Goal: Information Seeking & Learning: Learn about a topic

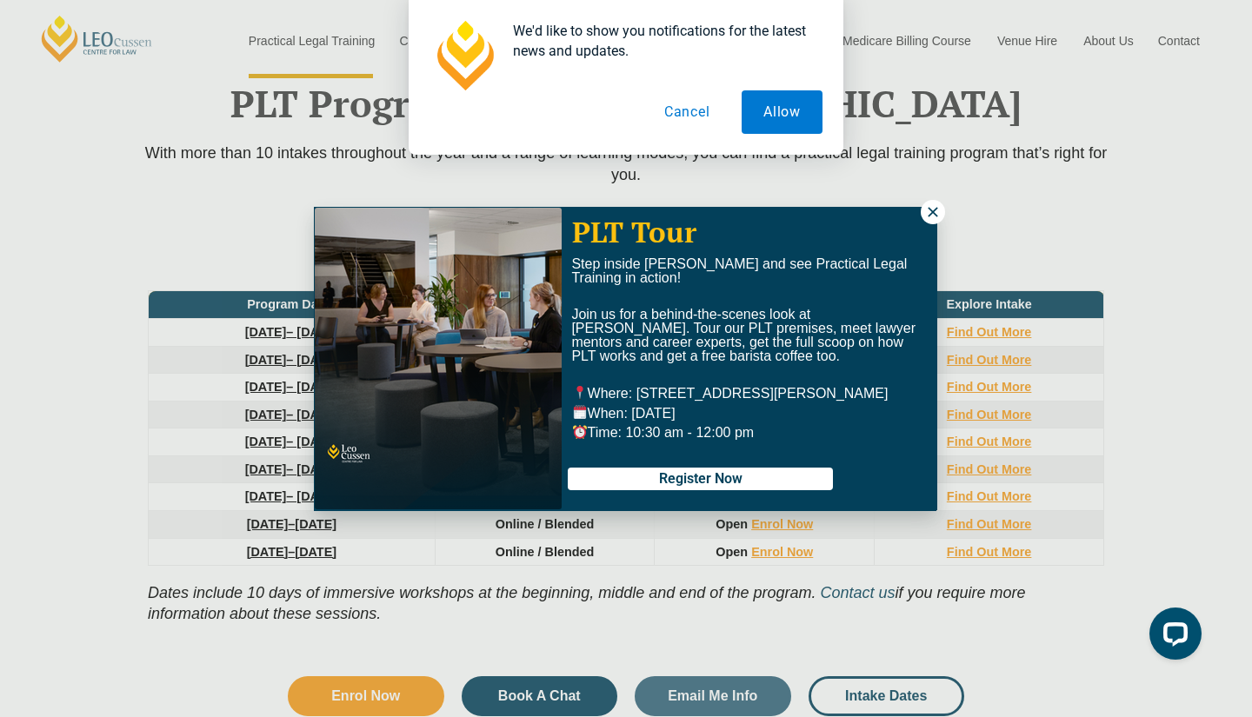
click at [932, 212] on icon at bounding box center [932, 212] width 10 height 10
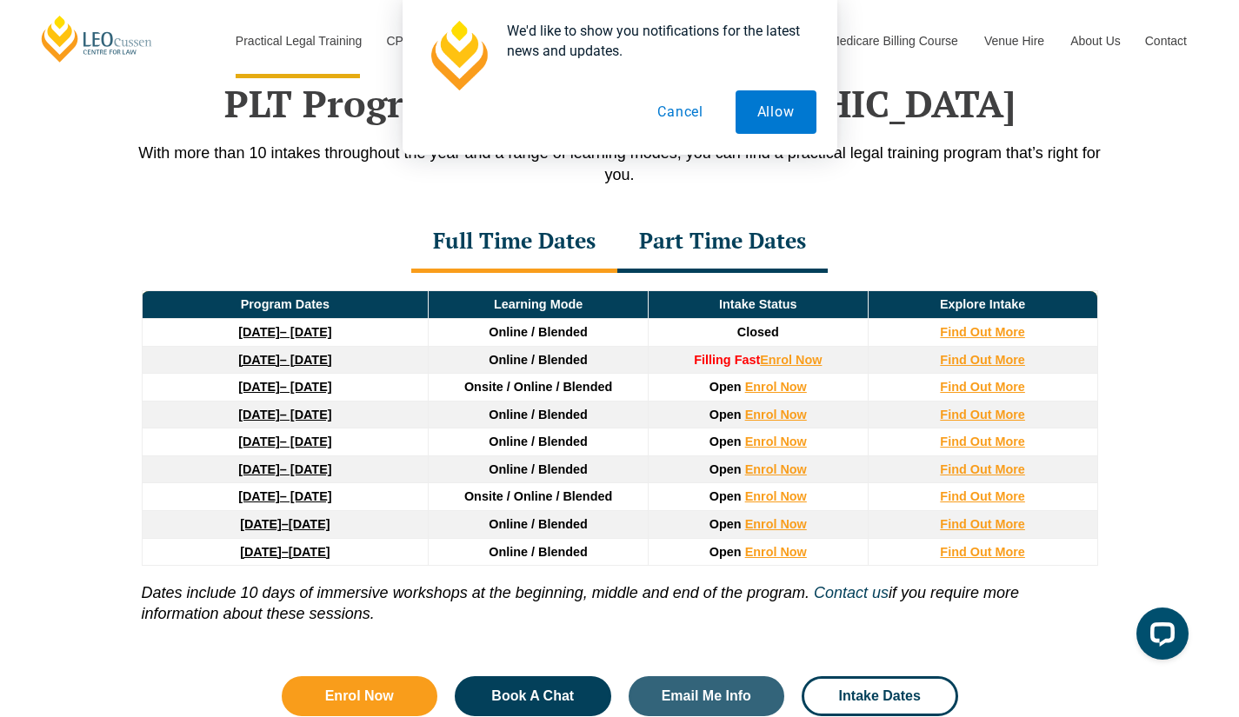
click at [0, 427] on div "PLT Program Dates in Victoria With more than 10 intakes throughout the year and…" at bounding box center [619, 390] width 1239 height 791
click at [704, 107] on button "Cancel" at bounding box center [680, 111] width 90 height 43
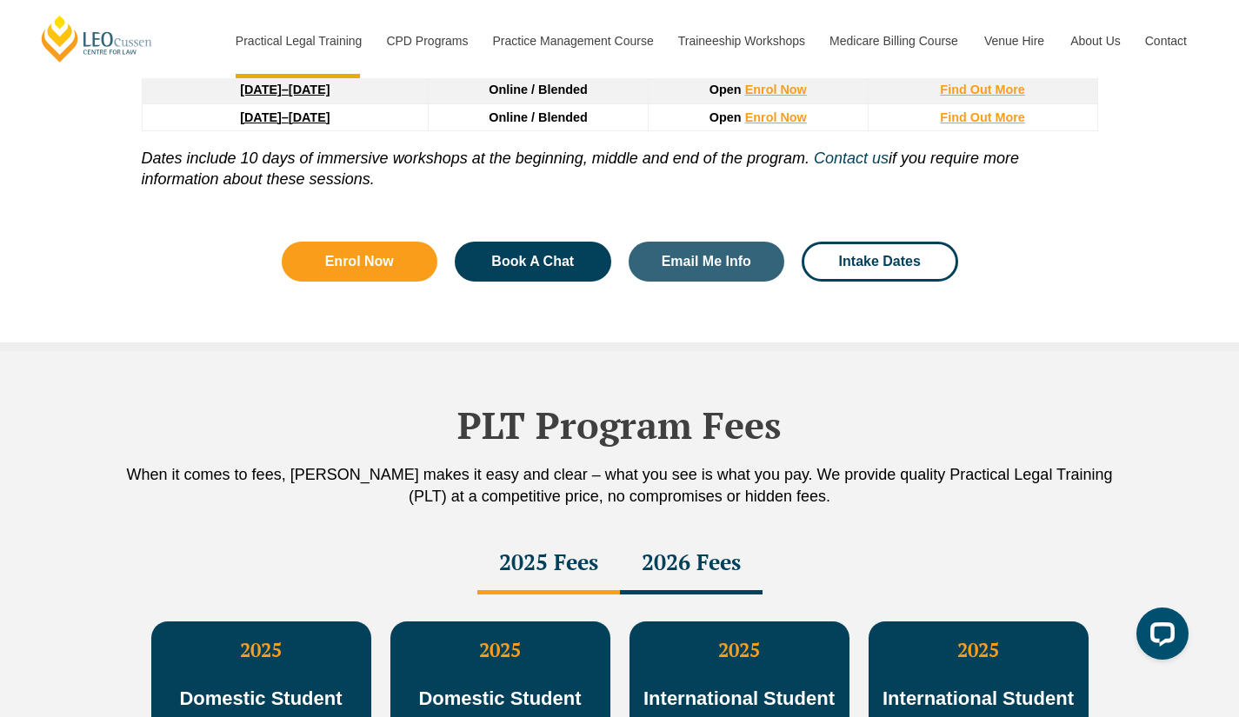
scroll to position [2529, 0]
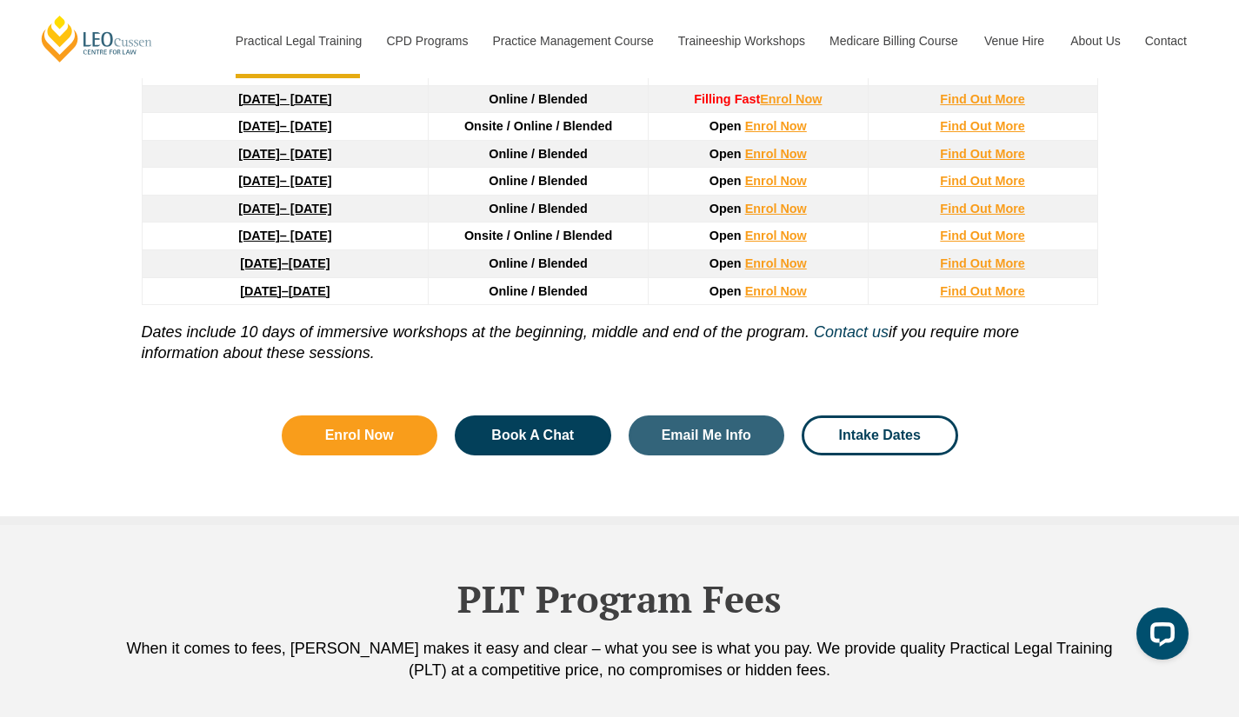
click at [431, 363] on p "Dates include 10 days of immersive workshops at the beginning, middle and end o…" at bounding box center [620, 334] width 956 height 58
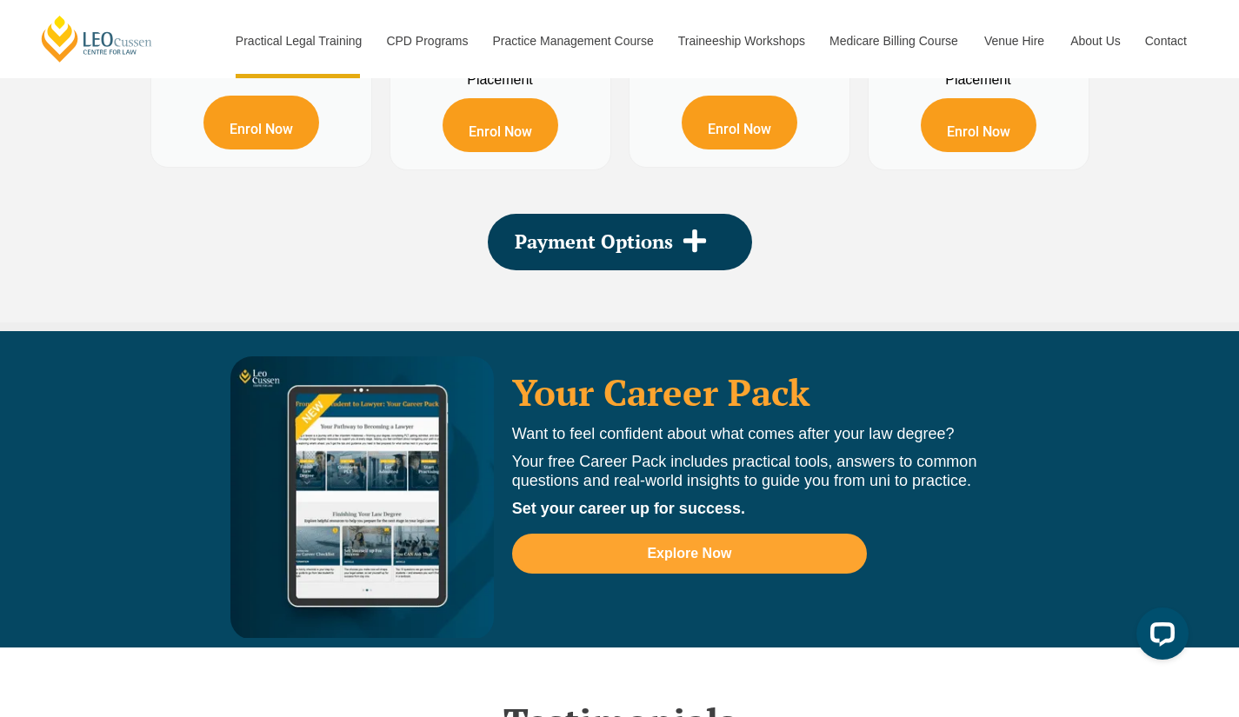
scroll to position [3485, 0]
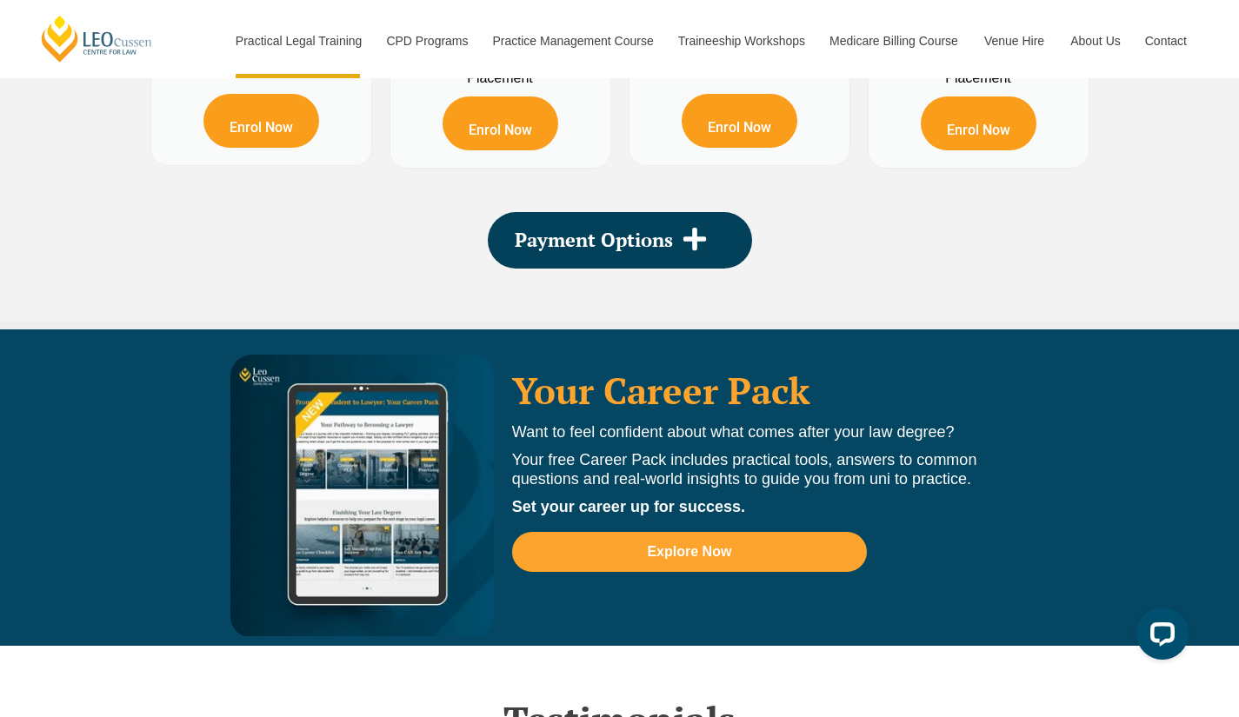
click at [679, 232] on span at bounding box center [694, 240] width 43 height 29
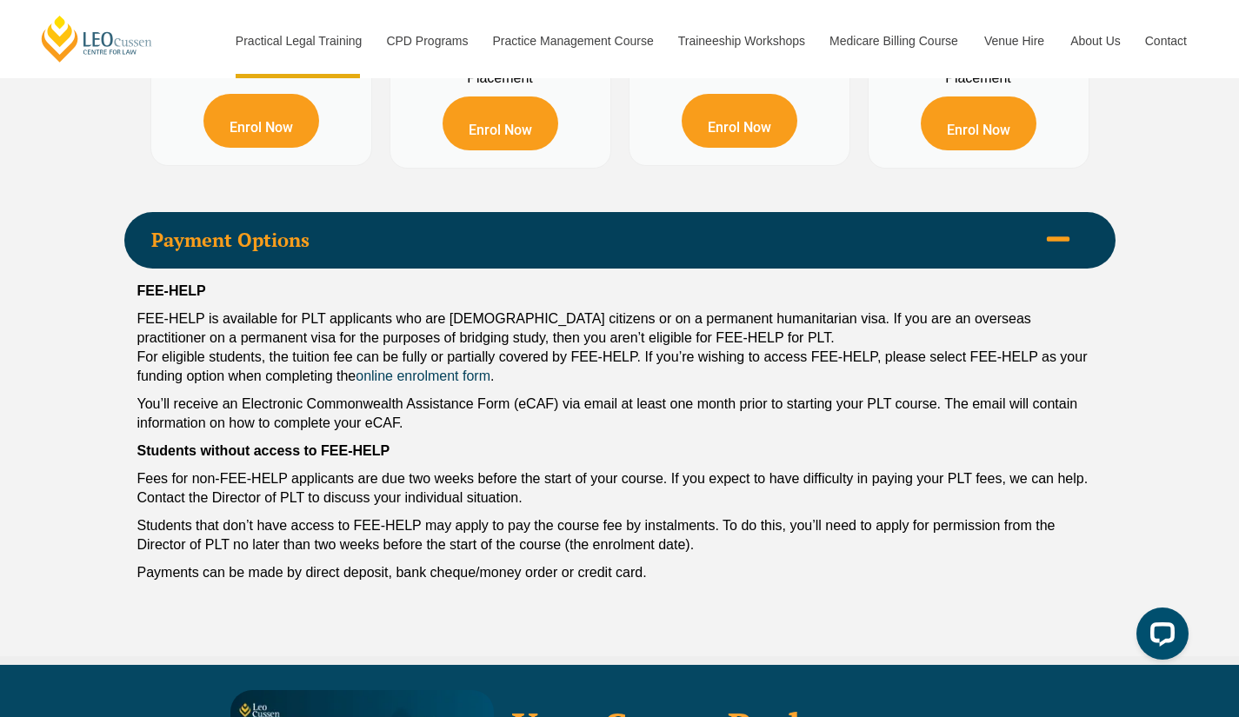
click at [687, 236] on span "Payment Options" at bounding box center [593, 239] width 885 height 19
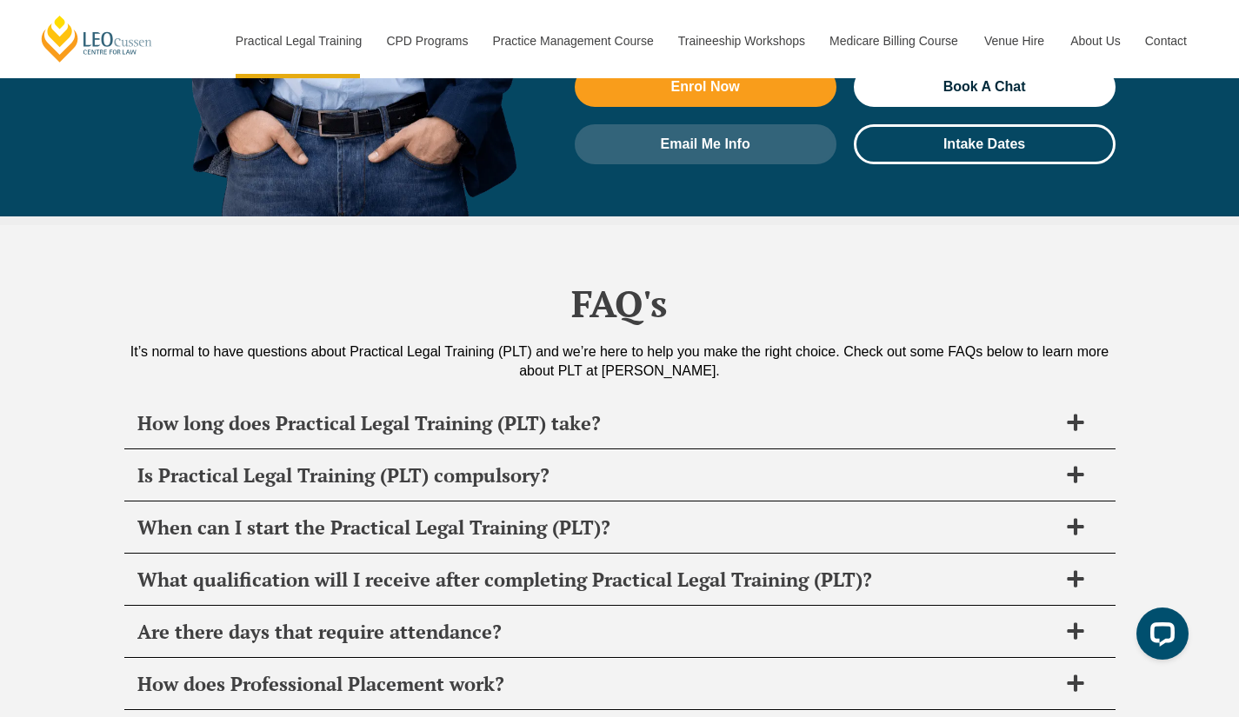
scroll to position [8092, 0]
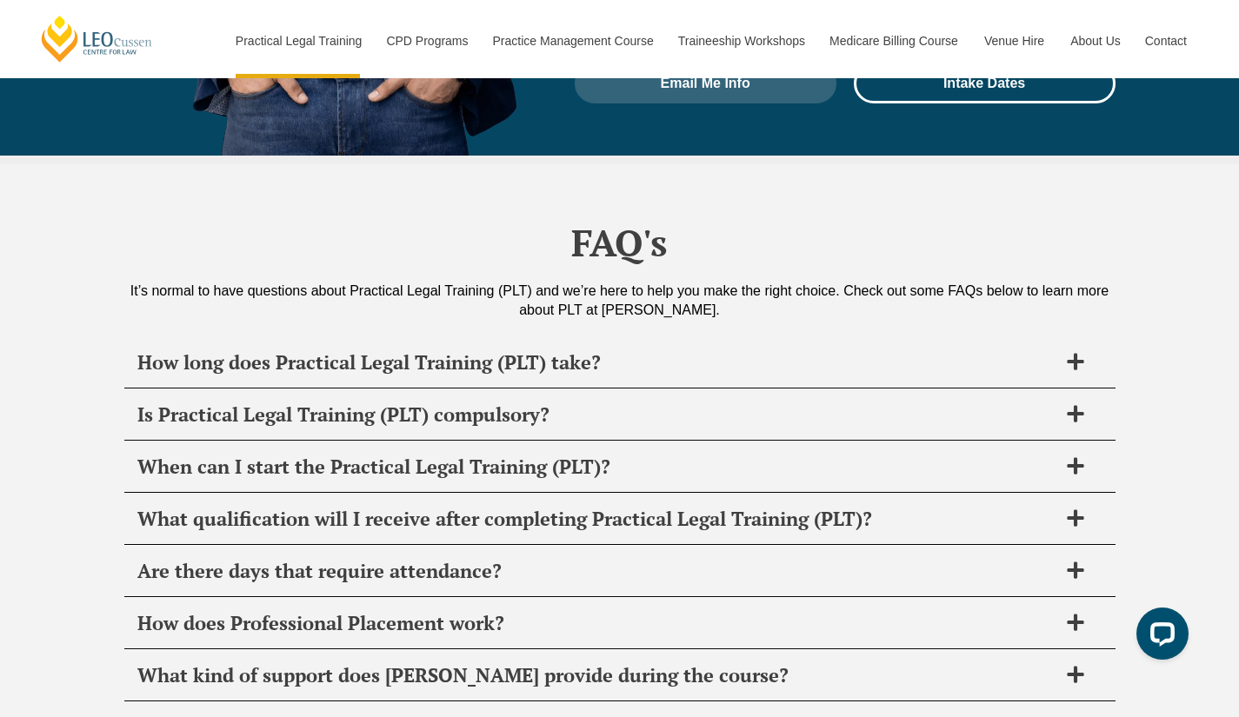
click at [458, 350] on h2 "How long does Practical Legal Training (PLT) take?" at bounding box center [597, 362] width 920 height 24
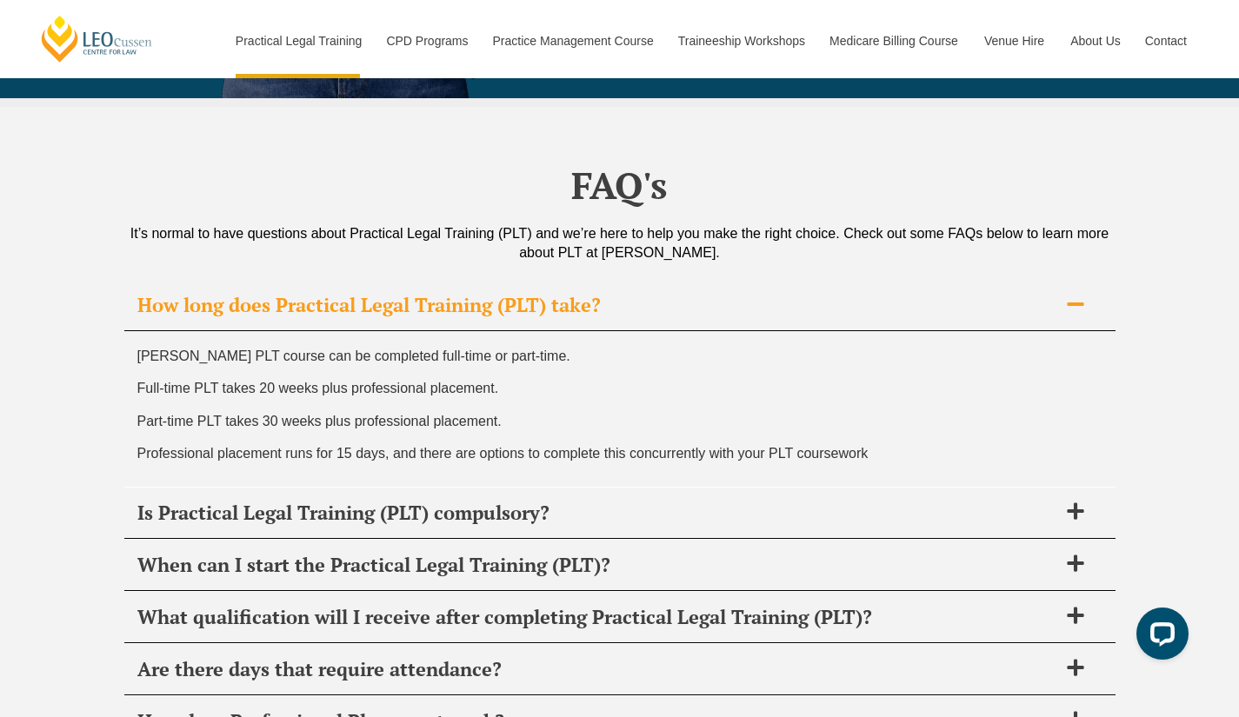
scroll to position [8179, 0]
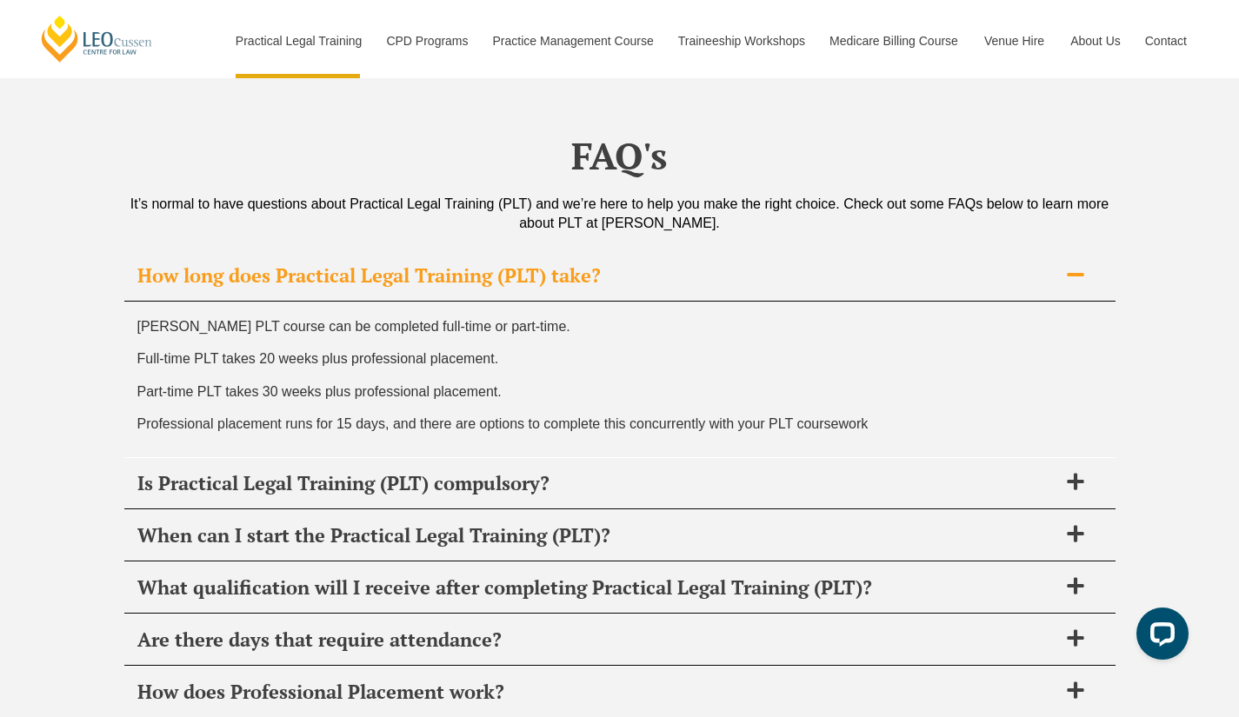
drag, startPoint x: 528, startPoint y: 235, endPoint x: 123, endPoint y: 245, distance: 405.2
drag, startPoint x: 135, startPoint y: 226, endPoint x: 515, endPoint y: 229, distance: 379.9
click at [515, 302] on div "Leo Cussen’s PLT course can be completed full-time or part-time. Full-time PLT …" at bounding box center [619, 380] width 991 height 156
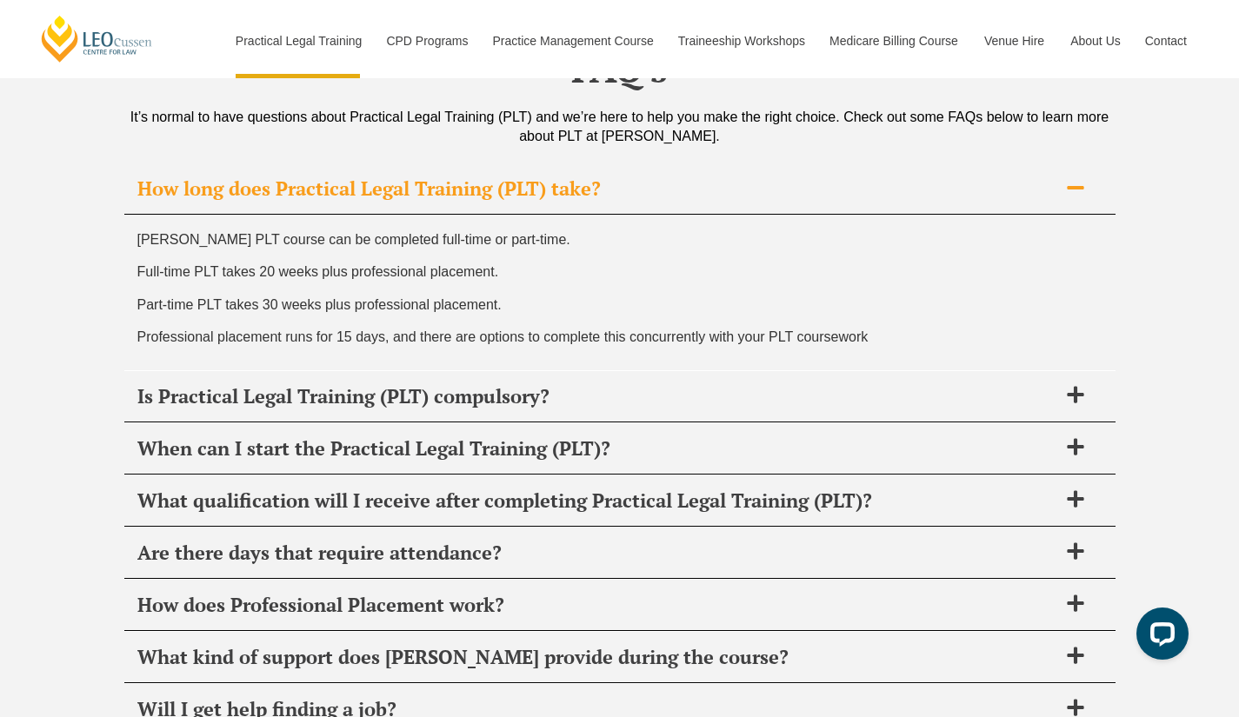
click at [385, 384] on h2 "Is Practical Legal Training (PLT) compulsory?" at bounding box center [597, 396] width 920 height 24
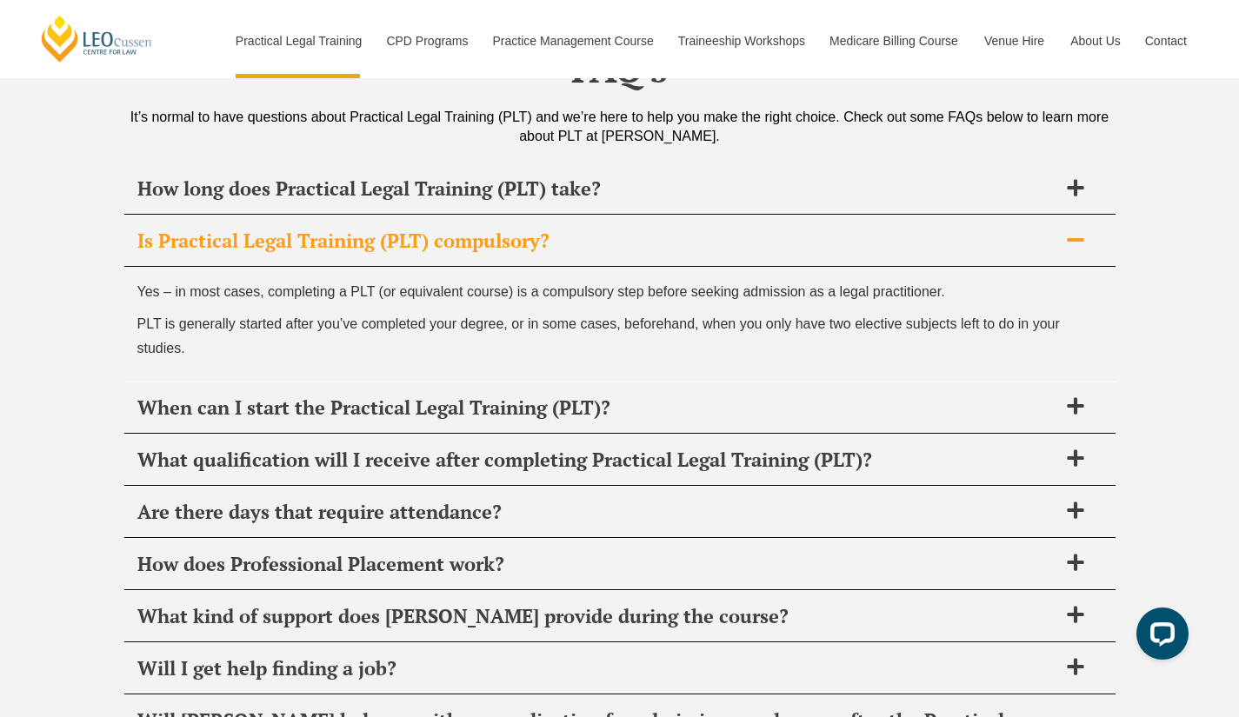
scroll to position [8353, 0]
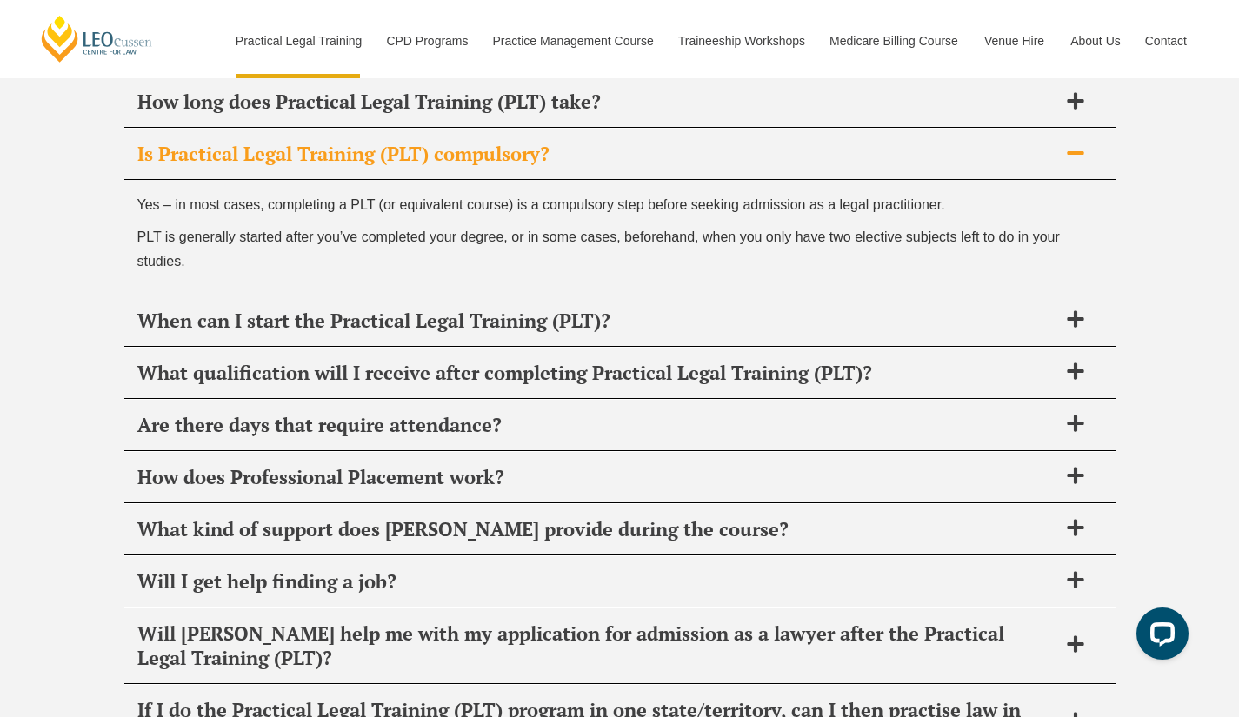
click at [363, 413] on h2 "Are there days that require attendance?" at bounding box center [597, 425] width 920 height 24
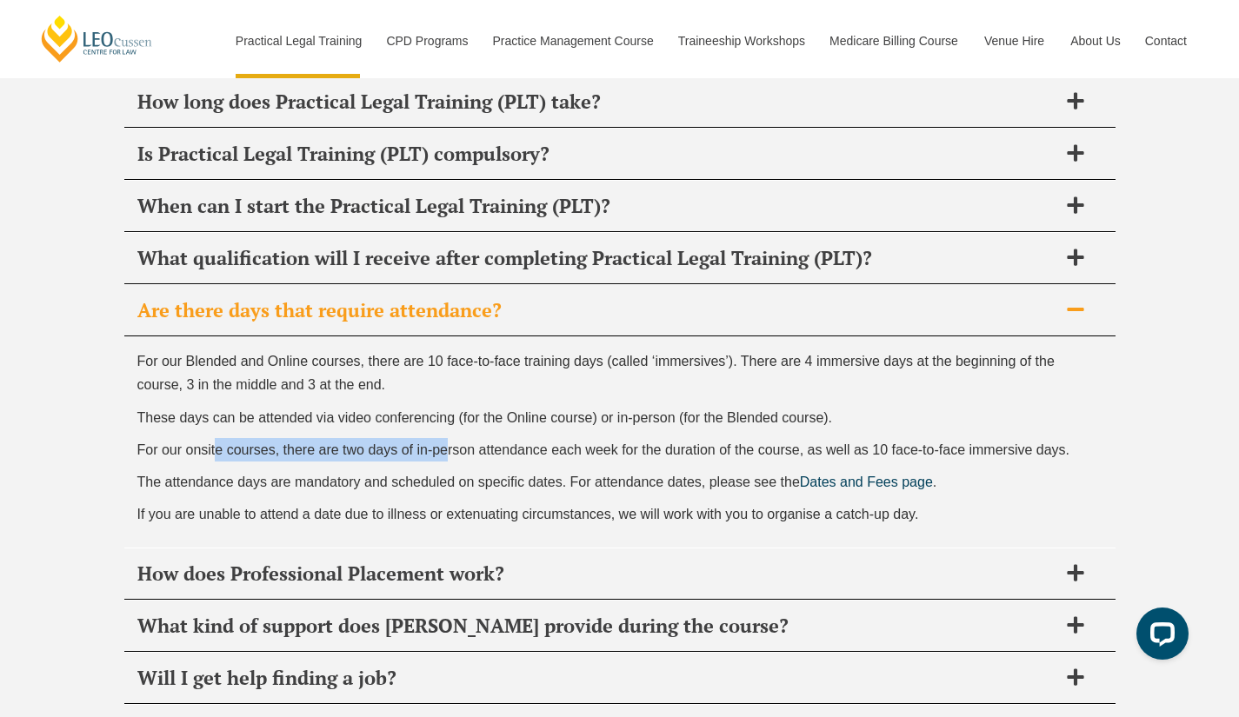
drag, startPoint x: 216, startPoint y: 320, endPoint x: 446, endPoint y: 313, distance: 229.6
click at [446, 438] on p "For our onsite courses, there are two days of in-person attendance each week fo…" at bounding box center [619, 449] width 965 height 23
click at [530, 475] on span "The attendance days are mandatory and scheduled on specific dates. For attendan…" at bounding box center [468, 482] width 662 height 15
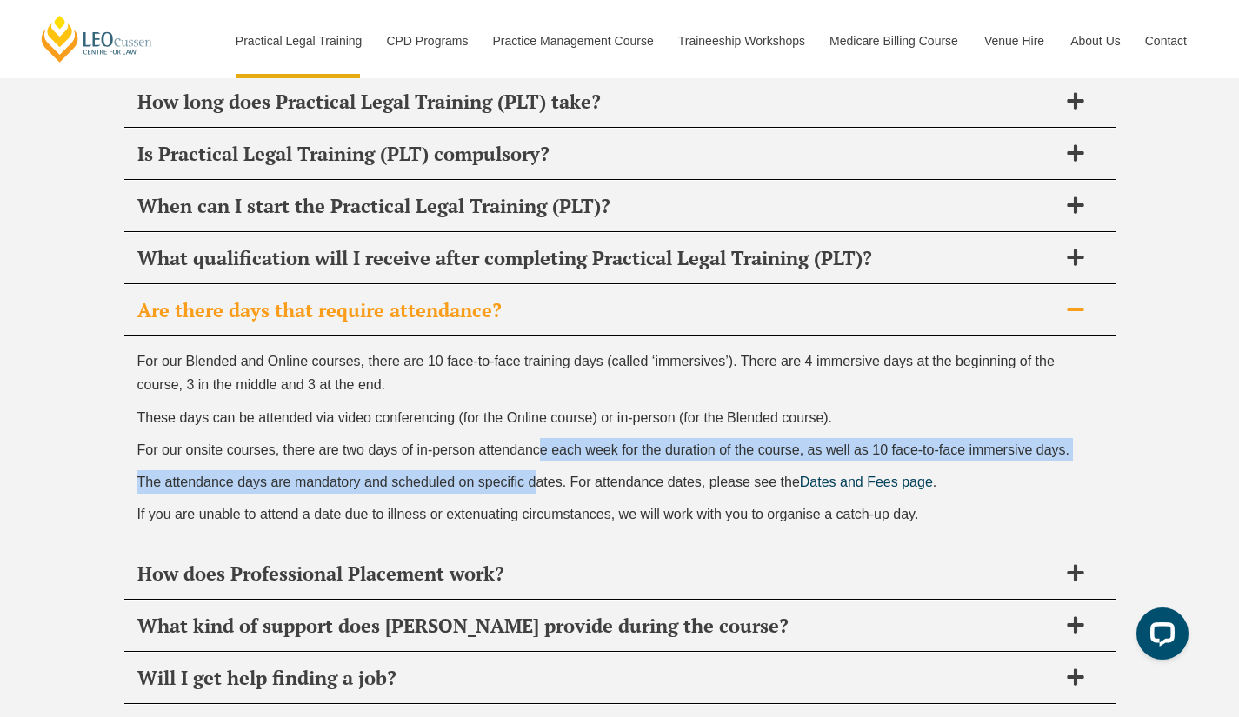
drag, startPoint x: 539, startPoint y: 324, endPoint x: 536, endPoint y: 362, distance: 37.5
click at [536, 362] on div "For our Blended and Online courses, there are 10 face-to-face training days (ca…" at bounding box center [619, 441] width 991 height 211
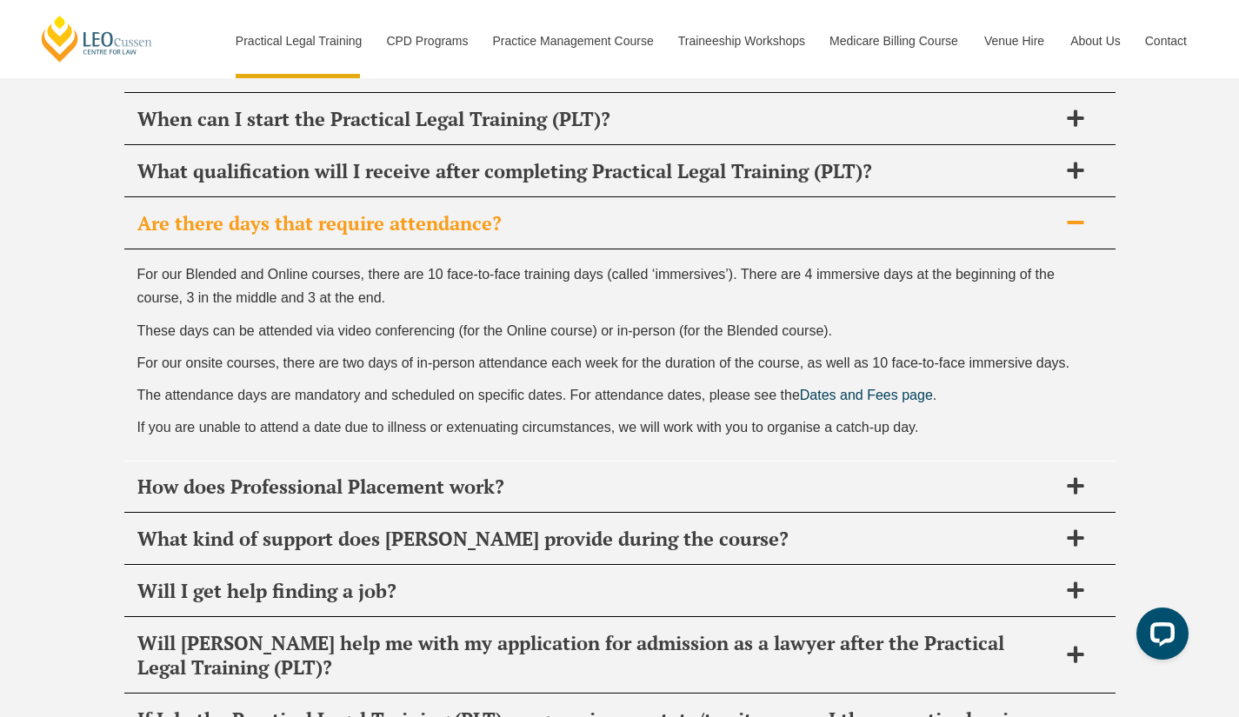
click at [423, 475] on h2 "How does Professional Placement work?" at bounding box center [597, 487] width 920 height 24
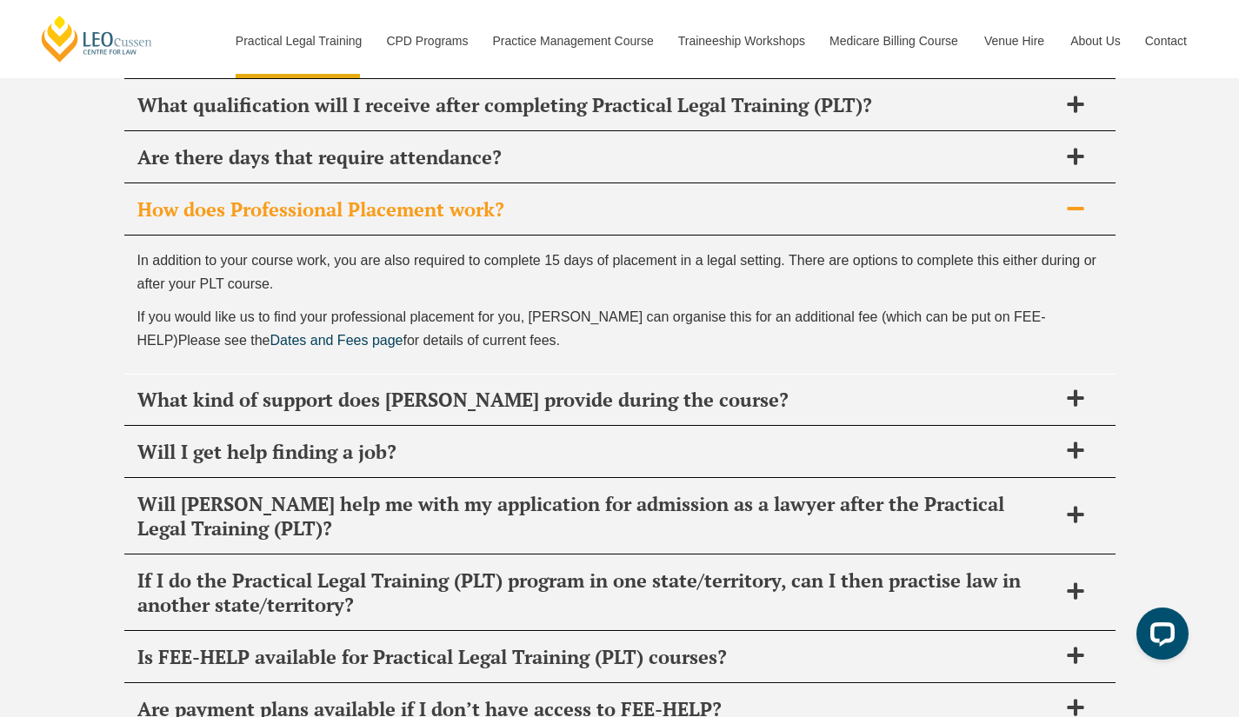
scroll to position [8527, 0]
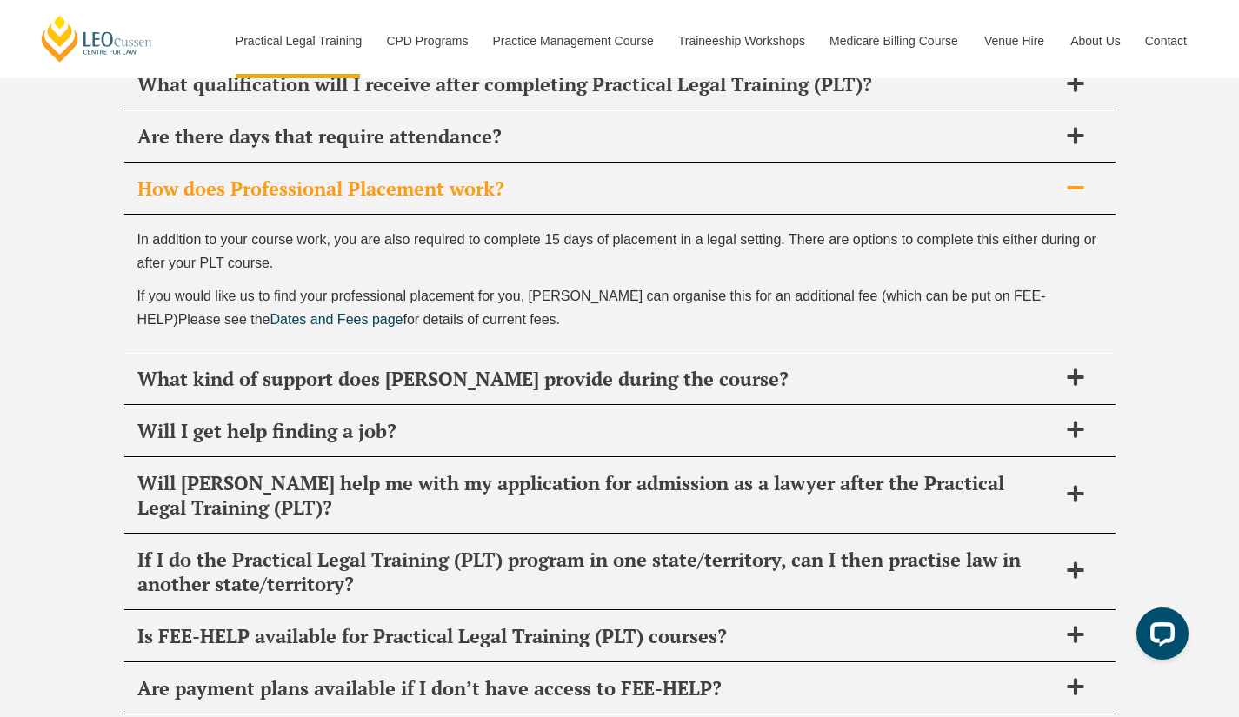
click at [358, 419] on h2 "Will I get help finding a job?" at bounding box center [597, 431] width 920 height 24
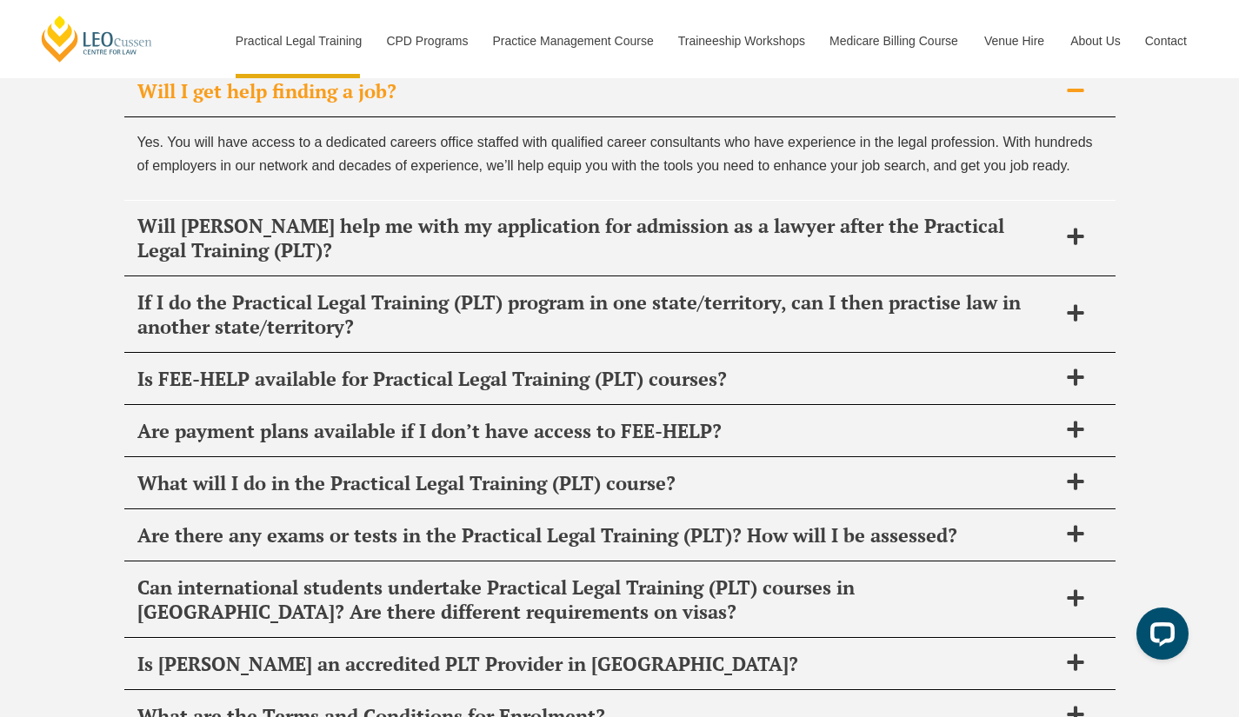
scroll to position [8788, 0]
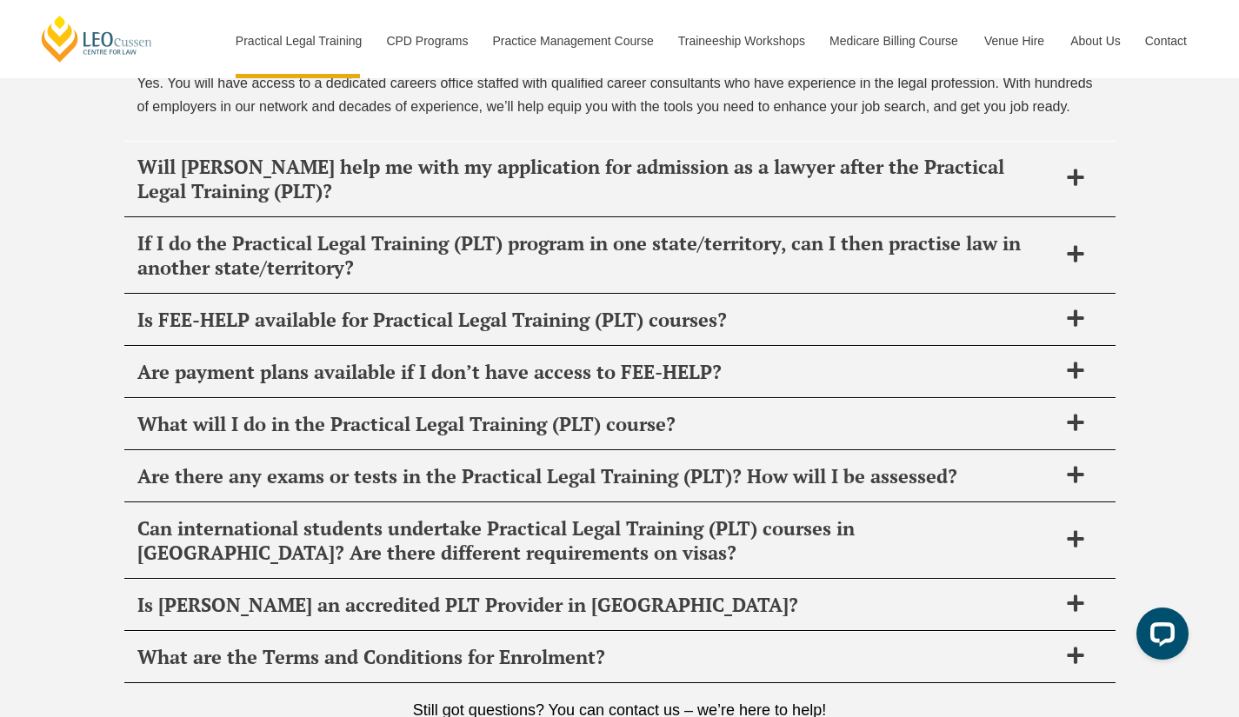
click at [347, 464] on h2 "Are there any exams or tests in the Practical Legal Training (PLT)? How will I …" at bounding box center [597, 476] width 920 height 24
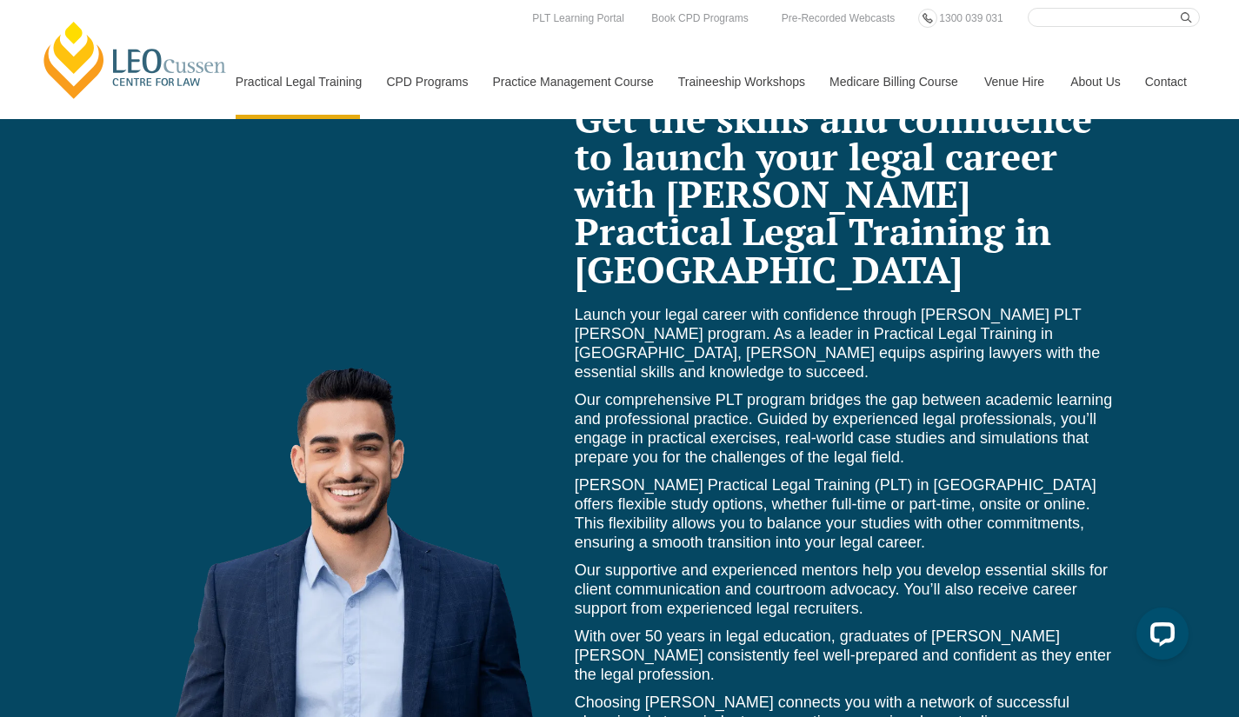
scroll to position [7193, 0]
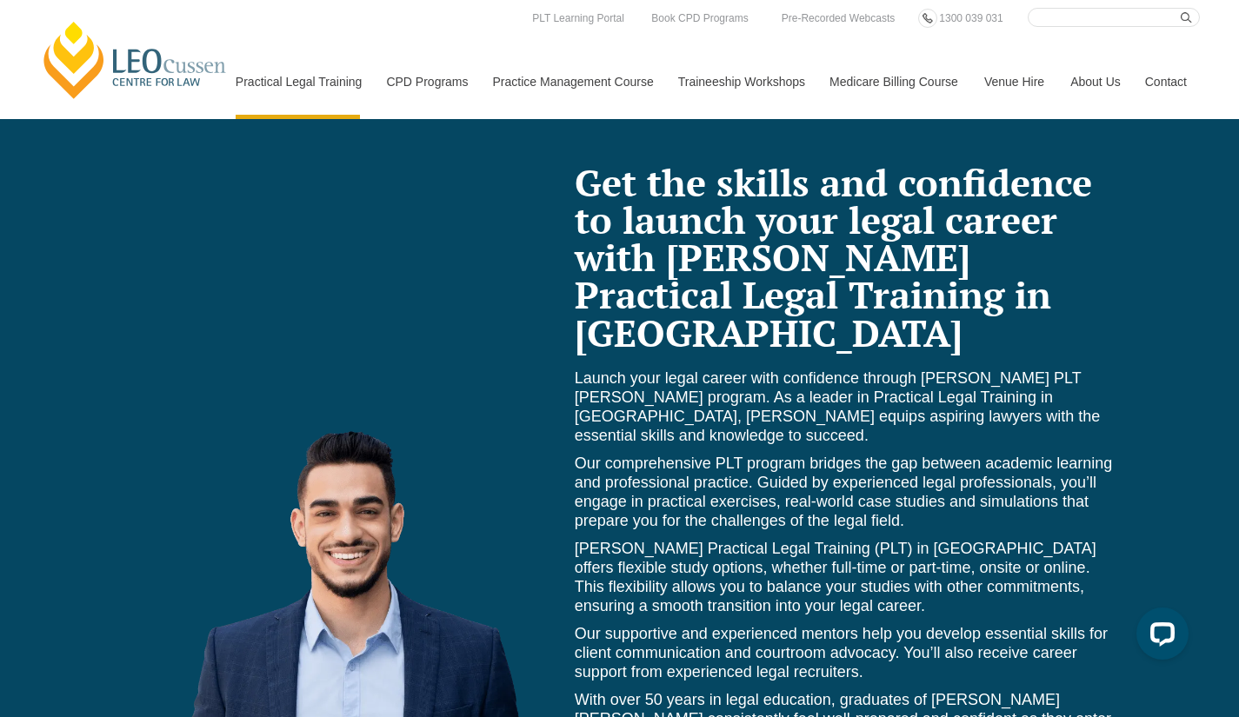
click at [0, 0] on link "2025 PLT Program Guide" at bounding box center [0, 0] width 0 height 0
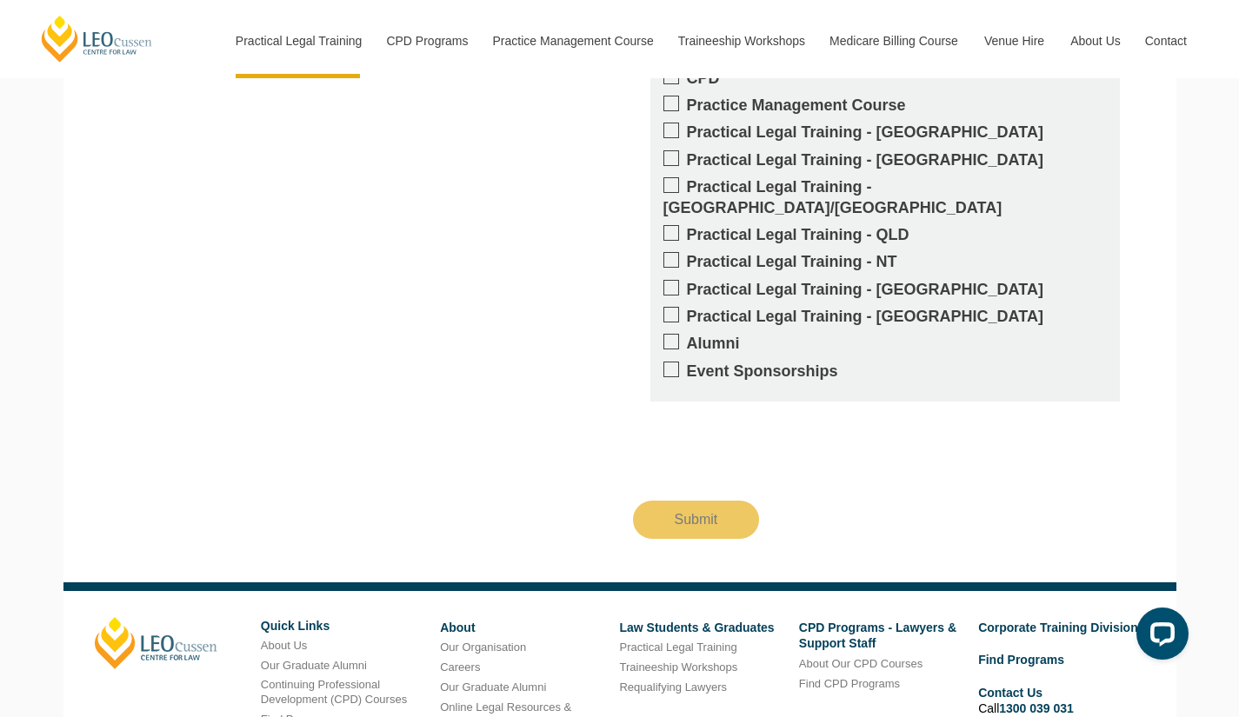
scroll to position [1850, 0]
